Goal: Find specific page/section: Find specific page/section

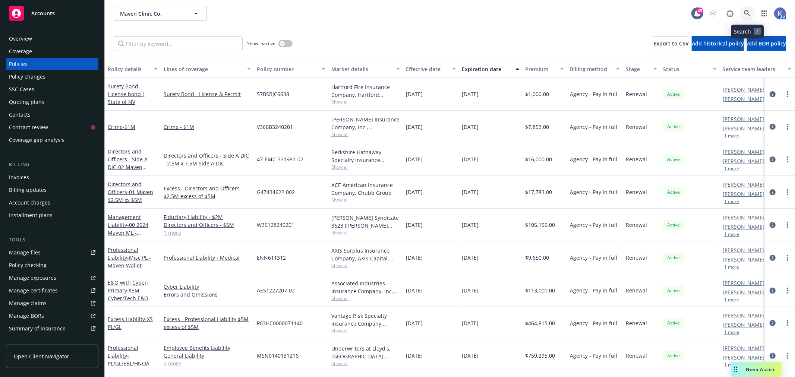
click at [748, 13] on icon at bounding box center [747, 13] width 6 height 6
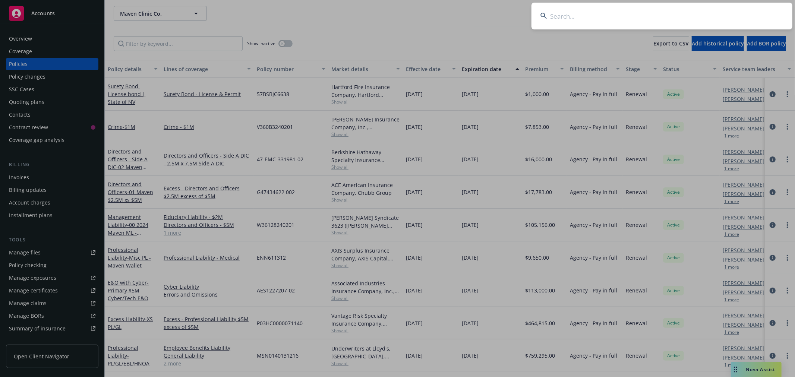
click at [595, 16] on input at bounding box center [662, 16] width 261 height 27
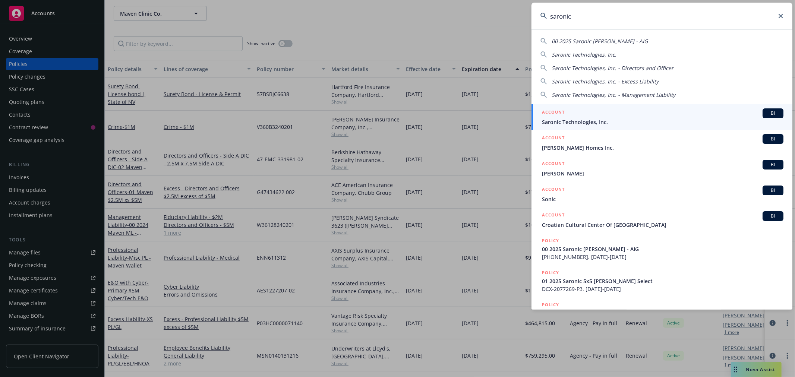
type input "saronic"
click at [588, 123] on span "Saronic Technologies, Inc." at bounding box center [663, 122] width 242 height 8
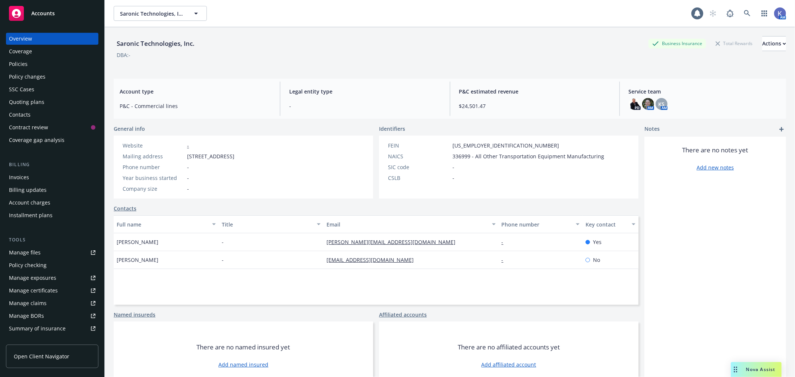
click at [51, 62] on div "Policies" at bounding box center [52, 64] width 86 height 12
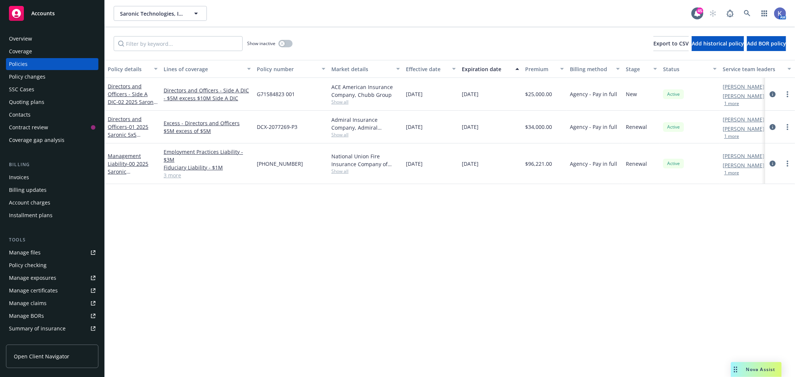
click at [732, 105] on button "1 more" at bounding box center [731, 103] width 15 height 4
